Goal: Find specific page/section: Find specific page/section

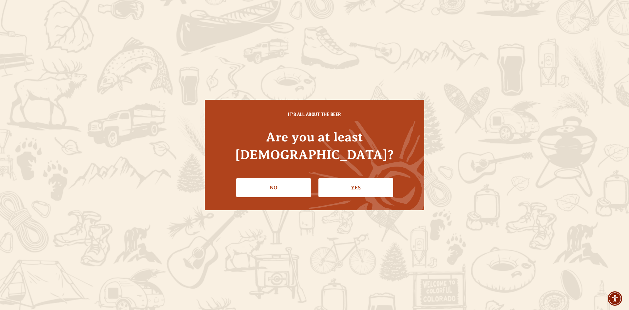
click at [338, 178] on link "Yes" at bounding box center [355, 187] width 75 height 19
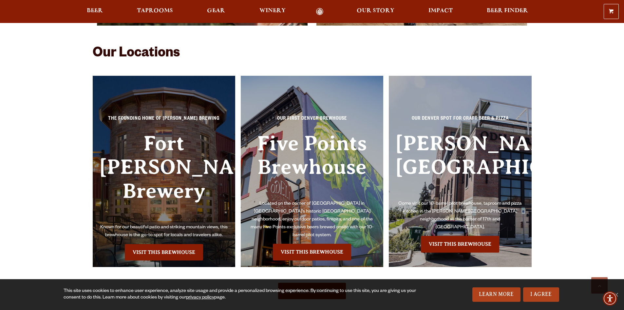
scroll to position [1474, 0]
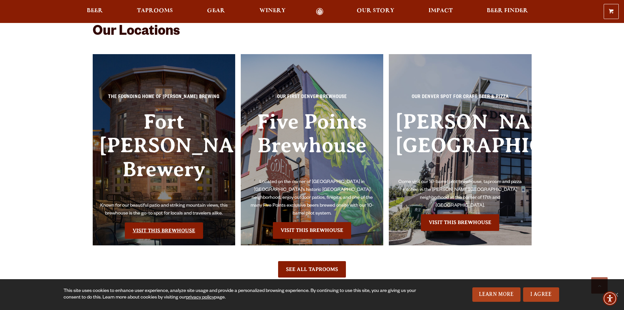
click at [150, 222] on link "Visit this Brewhouse" at bounding box center [164, 230] width 78 height 16
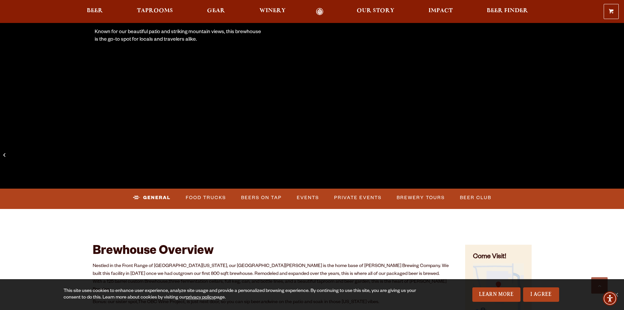
scroll to position [197, 0]
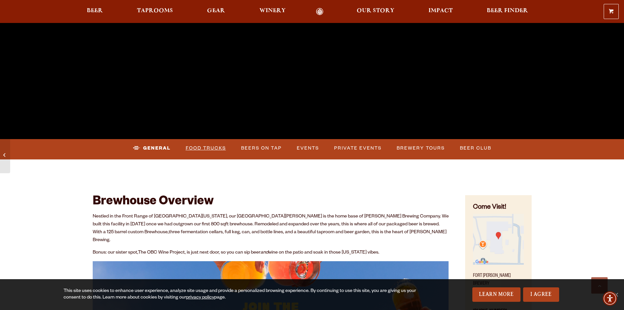
click at [210, 150] on link "Food Trucks" at bounding box center [206, 148] width 46 height 15
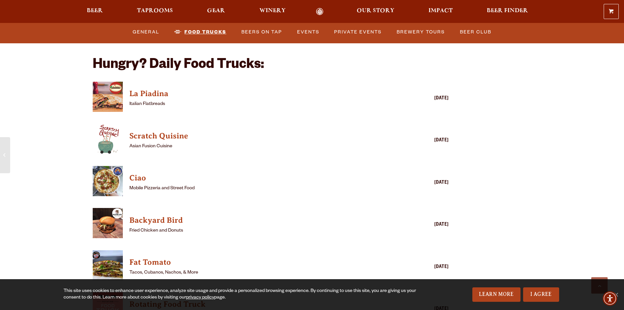
scroll to position [1605, 0]
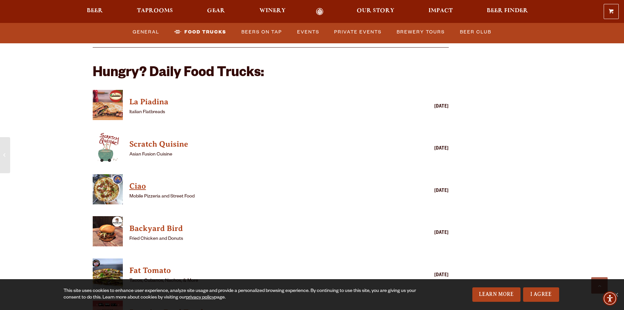
click at [138, 181] on h4 "Ciao" at bounding box center [261, 186] width 264 height 10
